Goal: Check status

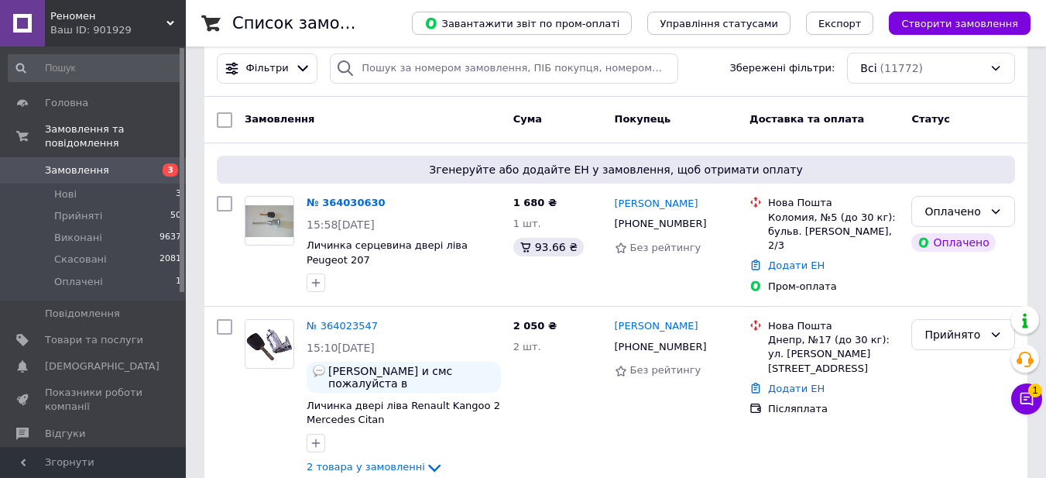
scroll to position [269, 0]
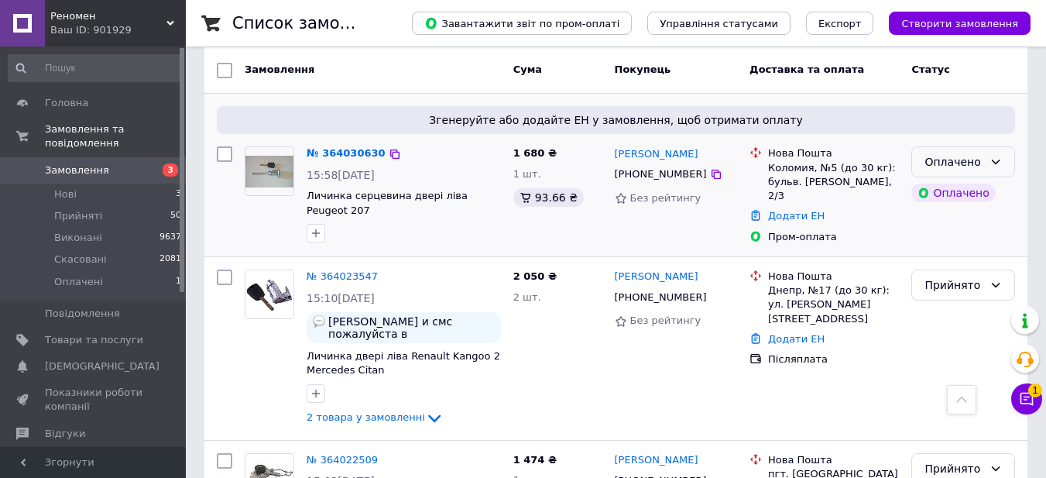
click at [963, 161] on div "Оплачено" at bounding box center [954, 161] width 59 height 17
click at [955, 192] on li "Прийнято" at bounding box center [963, 195] width 102 height 28
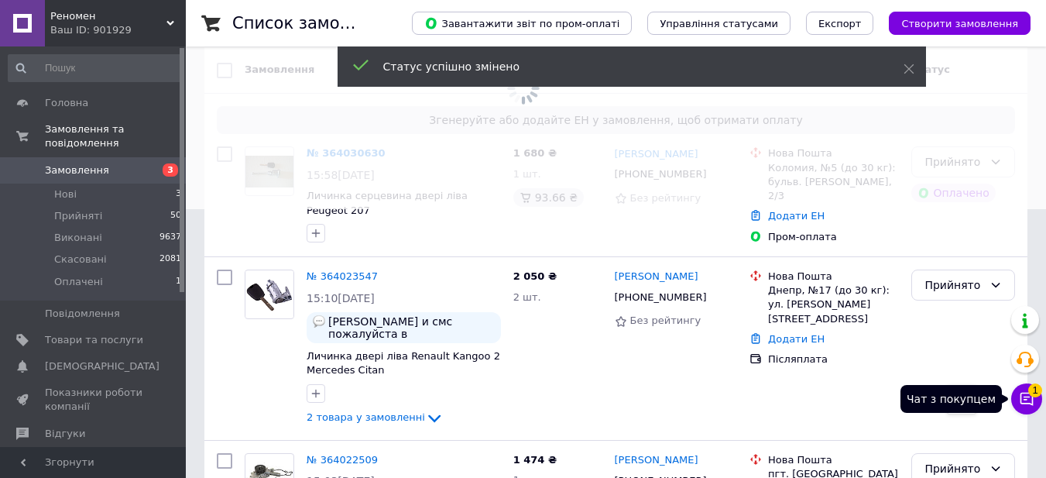
click at [1024, 402] on icon at bounding box center [1026, 398] width 15 height 15
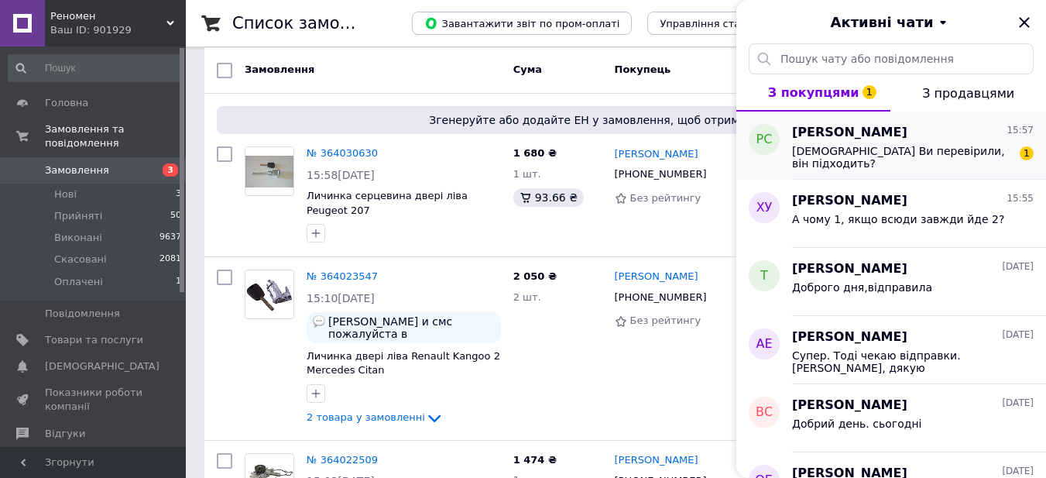
click at [871, 161] on div "[DEMOGRAPHIC_DATA] Ви перевірили, він підходить?" at bounding box center [902, 157] width 220 height 25
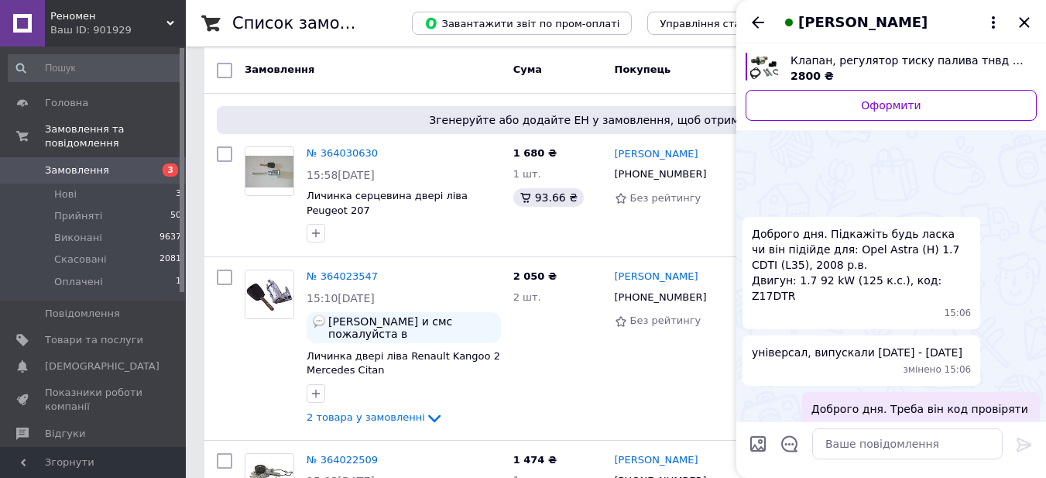
scroll to position [220, 0]
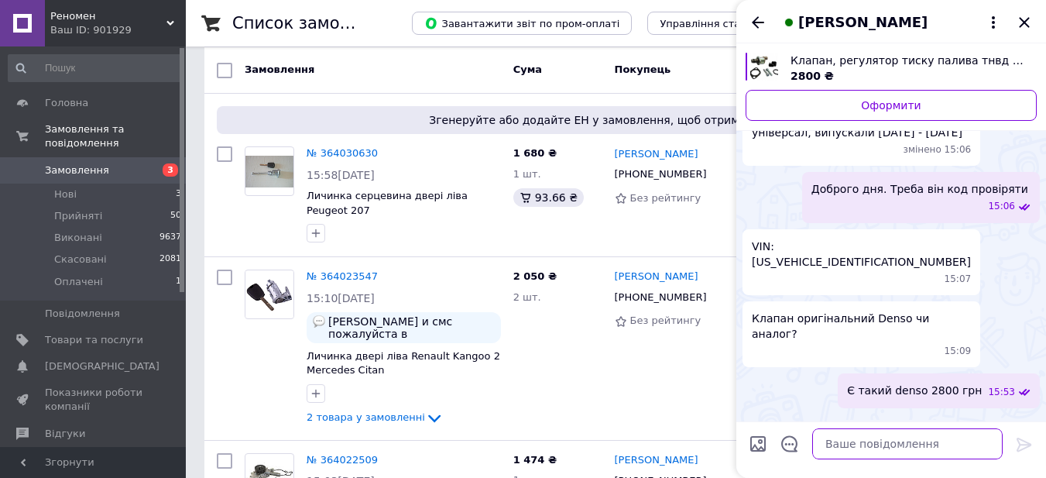
click at [842, 442] on textarea at bounding box center [907, 443] width 190 height 31
type textarea "так підходить"
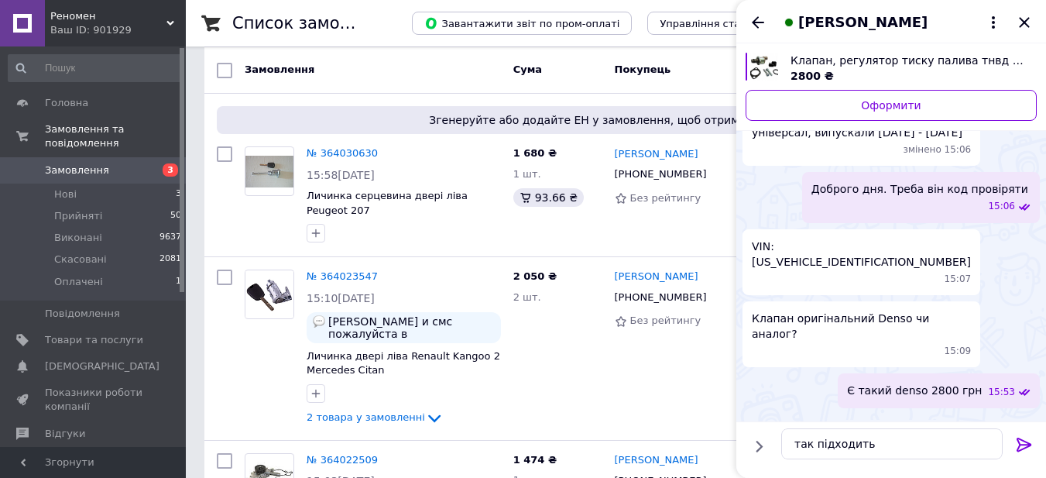
click at [1014, 448] on div at bounding box center [1024, 447] width 31 height 36
click at [1020, 448] on icon at bounding box center [1024, 444] width 19 height 19
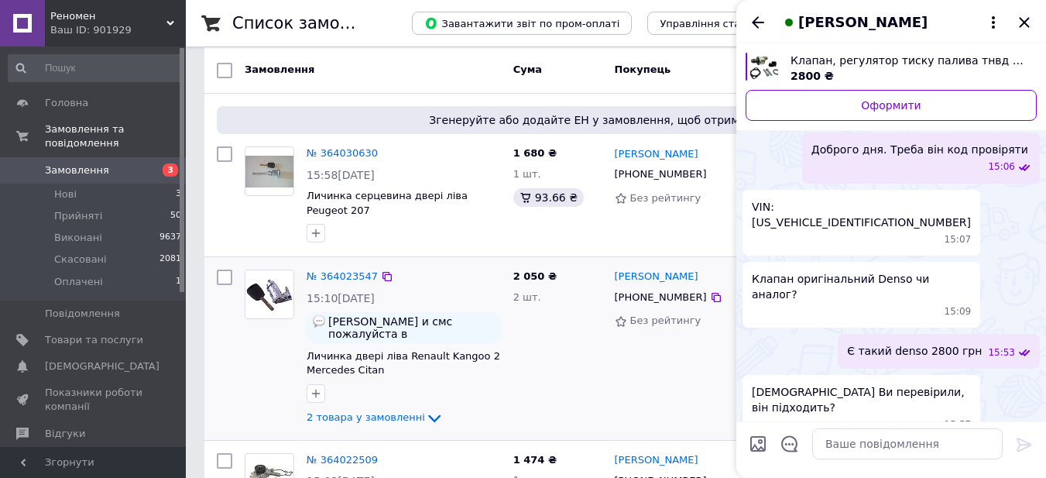
scroll to position [194, 0]
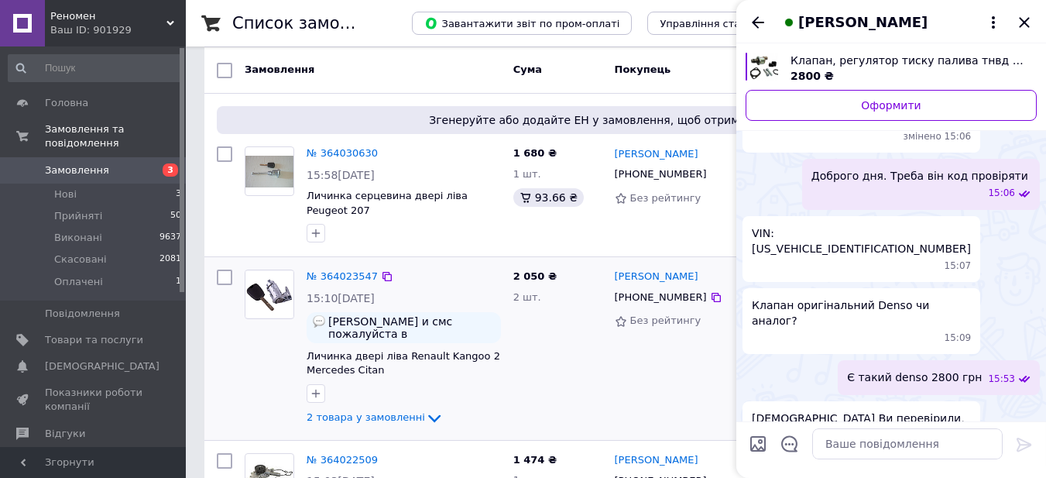
drag, startPoint x: 1024, startPoint y: 23, endPoint x: 611, endPoint y: 255, distance: 473.2
click at [1022, 23] on icon "Закрити" at bounding box center [1024, 22] width 19 height 19
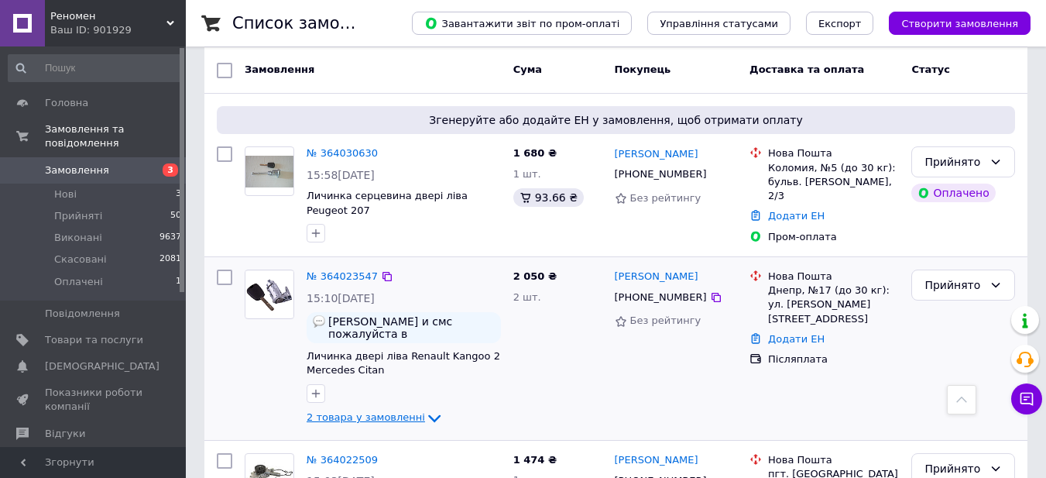
click at [425, 413] on icon at bounding box center [434, 418] width 19 height 19
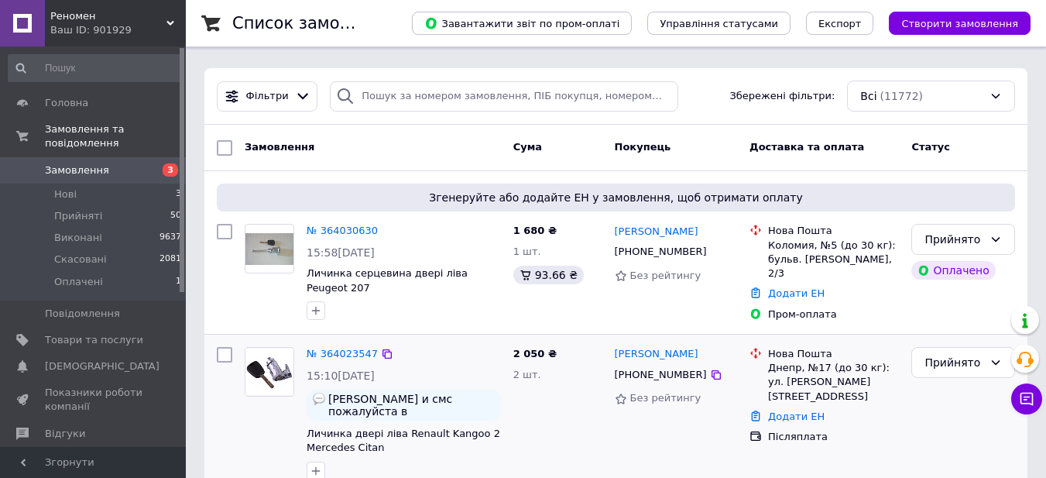
scroll to position [424, 0]
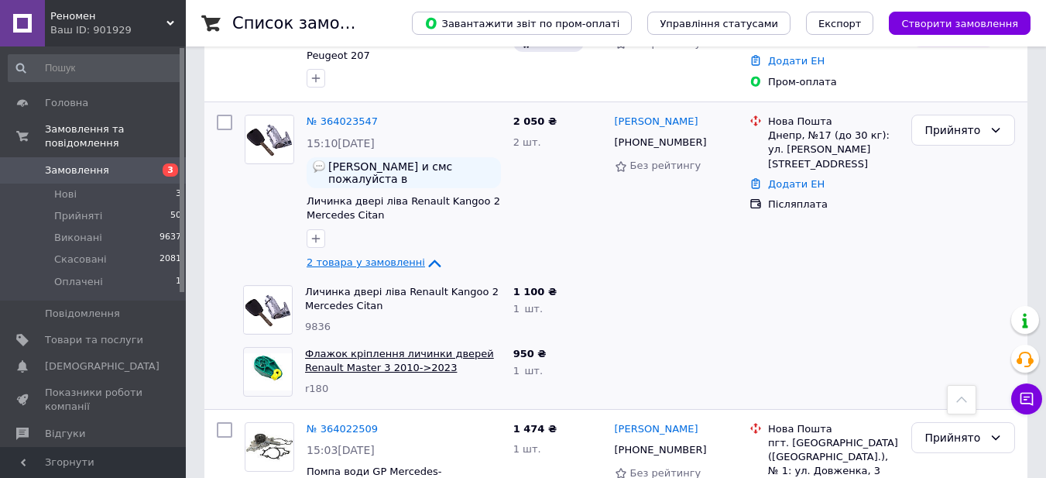
click at [394, 360] on link "Флажок кріплення личинки дверей Renault Master 3 2010->2023" at bounding box center [399, 361] width 189 height 26
